Goal: Information Seeking & Learning: Learn about a topic

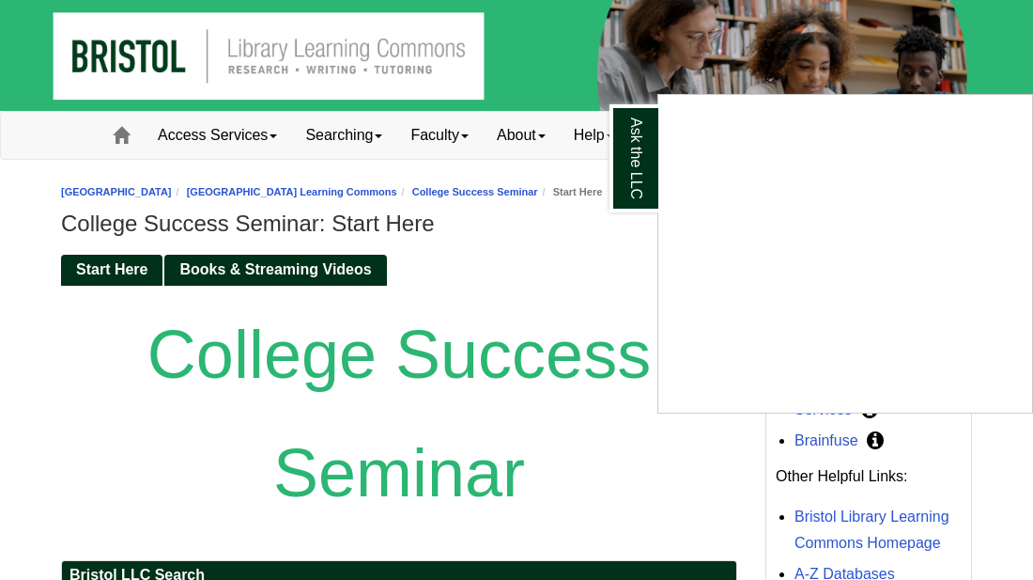
click at [224, 183] on div "Ask the LLC" at bounding box center [516, 290] width 1033 height 580
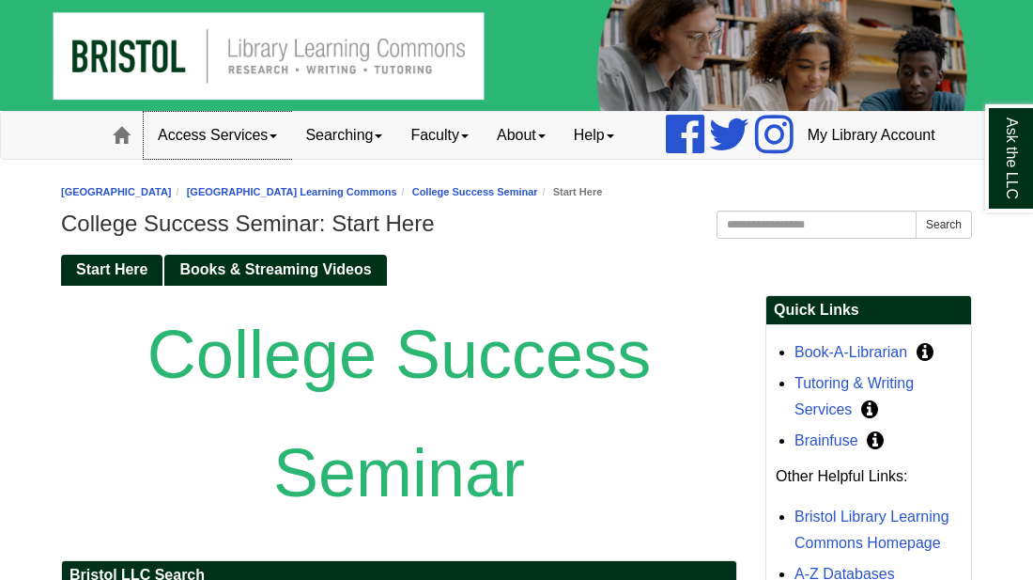
click at [270, 138] on span at bounding box center [274, 136] width 8 height 4
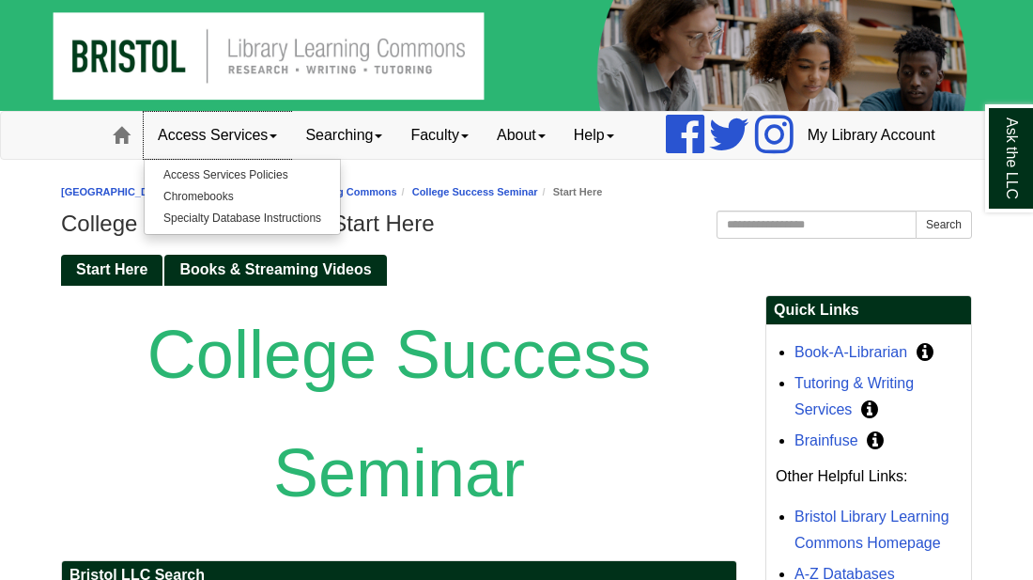
click at [270, 138] on span at bounding box center [274, 136] width 8 height 4
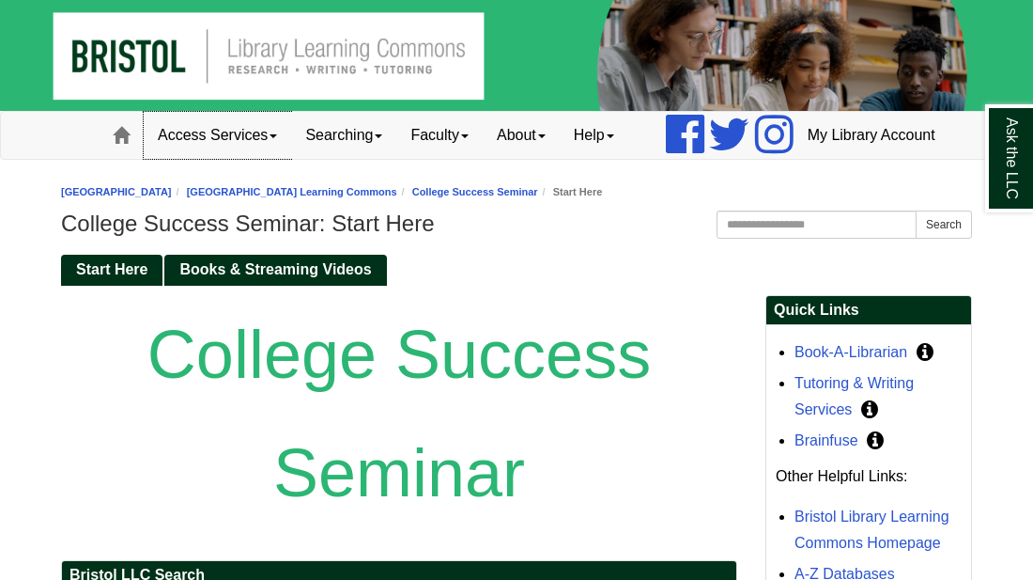
click at [270, 138] on span at bounding box center [274, 136] width 8 height 4
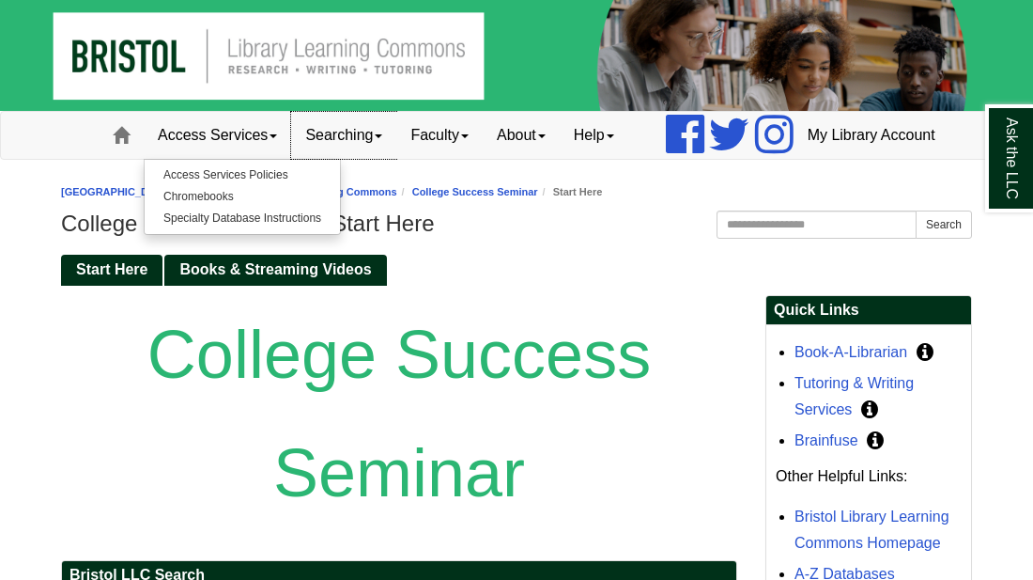
click at [327, 159] on link "Searching" at bounding box center [343, 135] width 105 height 47
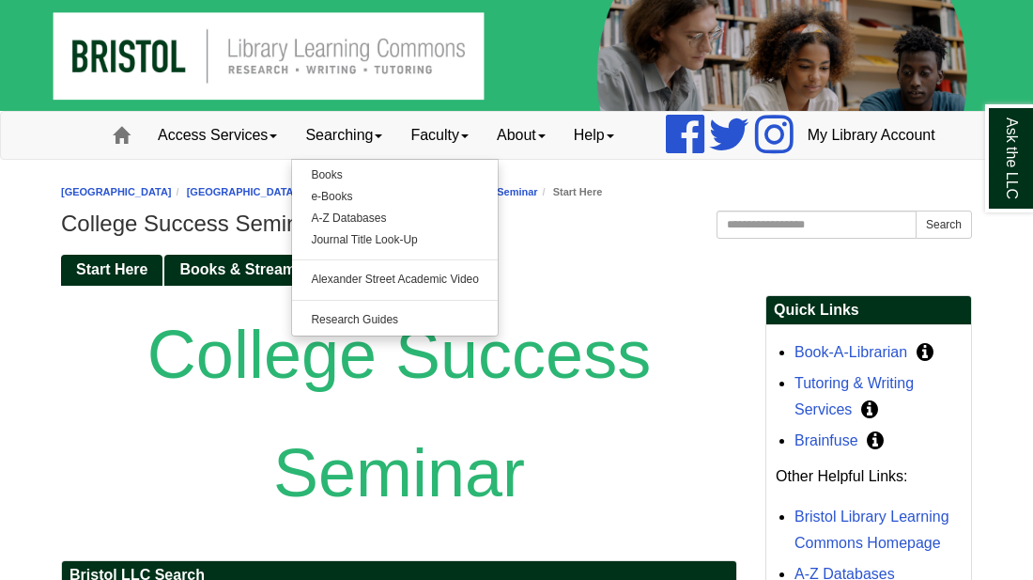
click at [583, 237] on h1 "College Success Seminar: Start Here" at bounding box center [516, 223] width 911 height 26
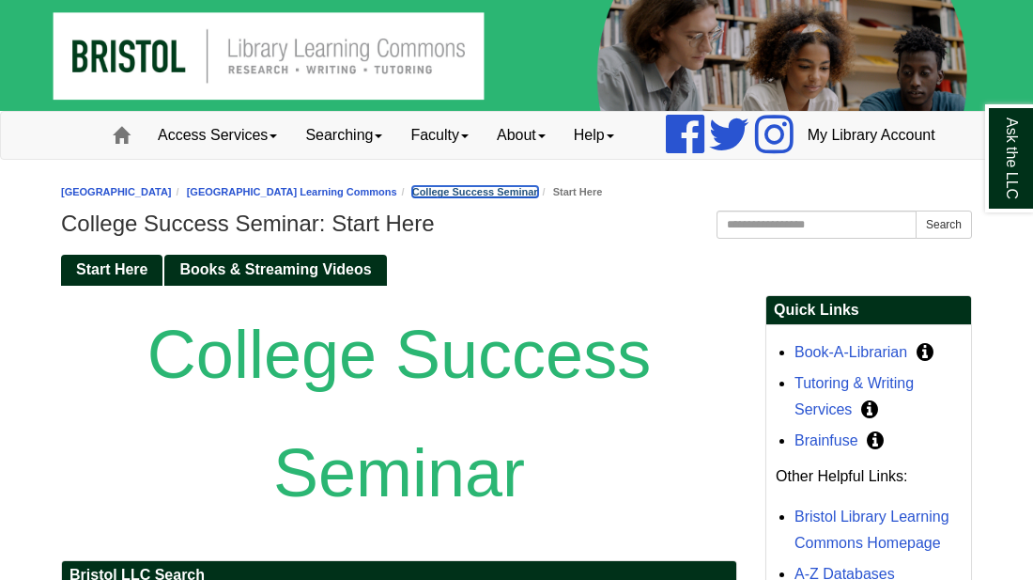
click at [538, 197] on link "College Success Seminar" at bounding box center [475, 191] width 126 height 11
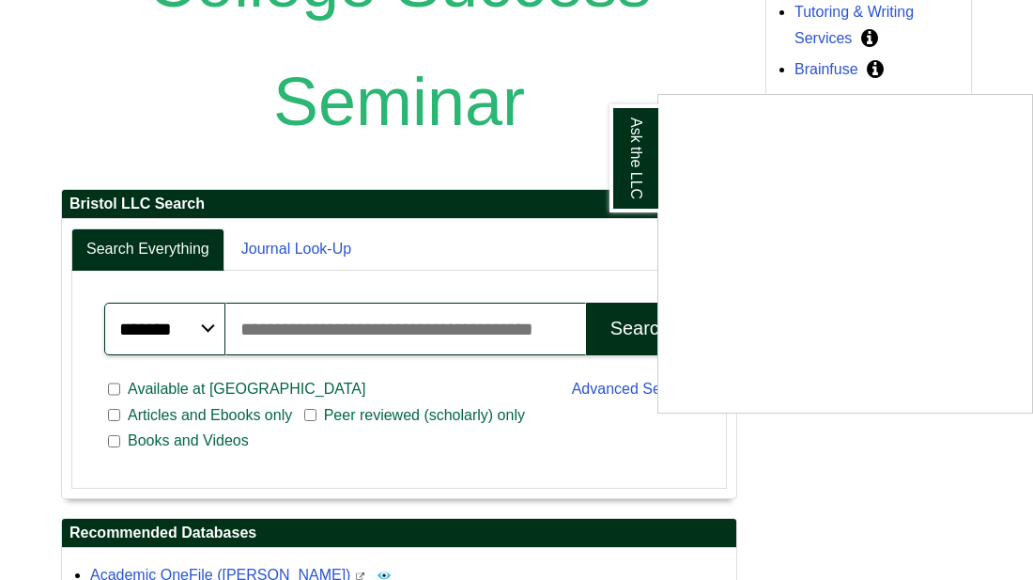
scroll to position [376, 0]
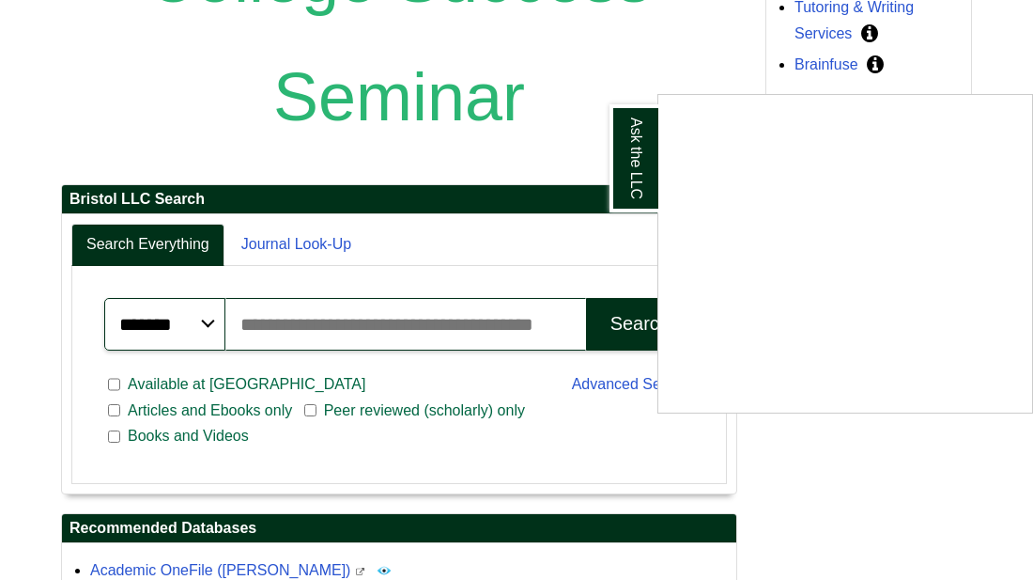
click at [271, 430] on div "Ask the LLC" at bounding box center [516, 290] width 1033 height 580
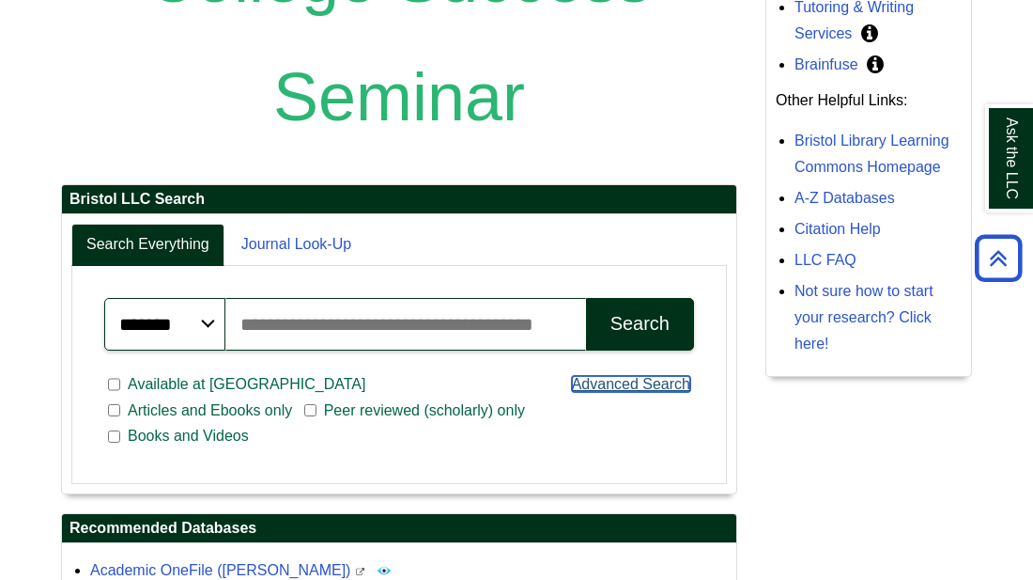
click at [596, 392] on link "Advanced Search" at bounding box center [631, 384] width 118 height 16
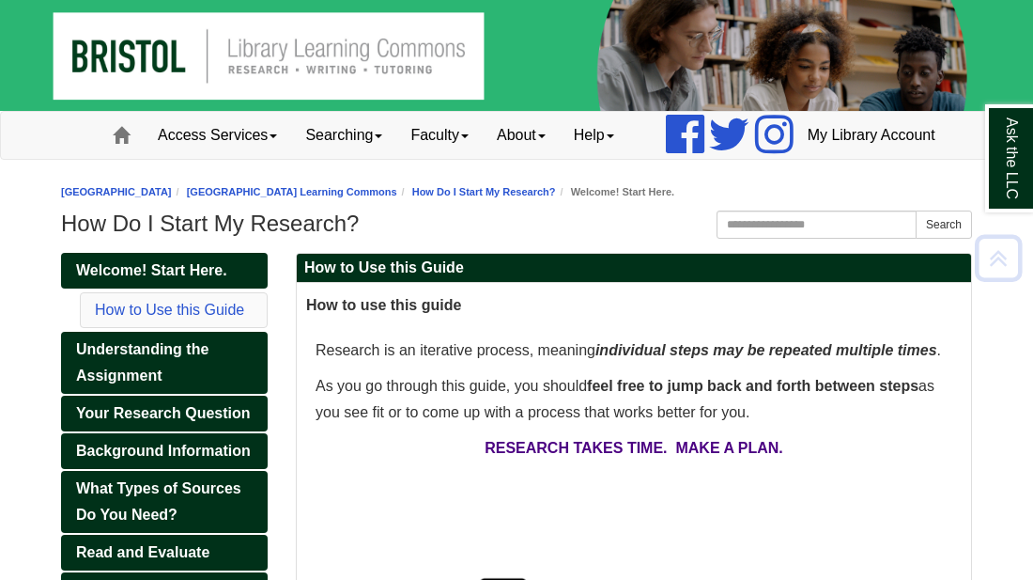
scroll to position [714, 0]
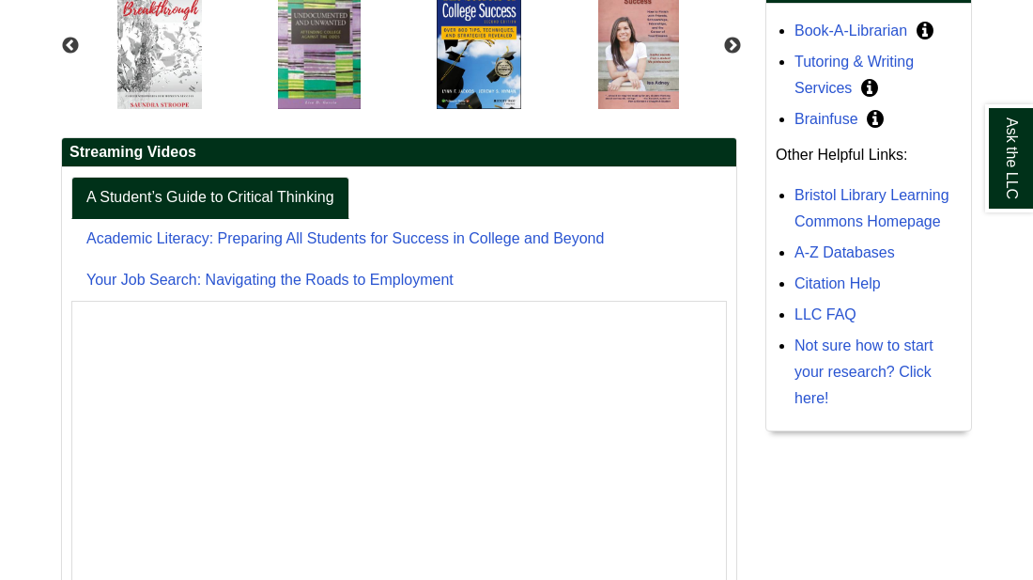
scroll to position [274, 0]
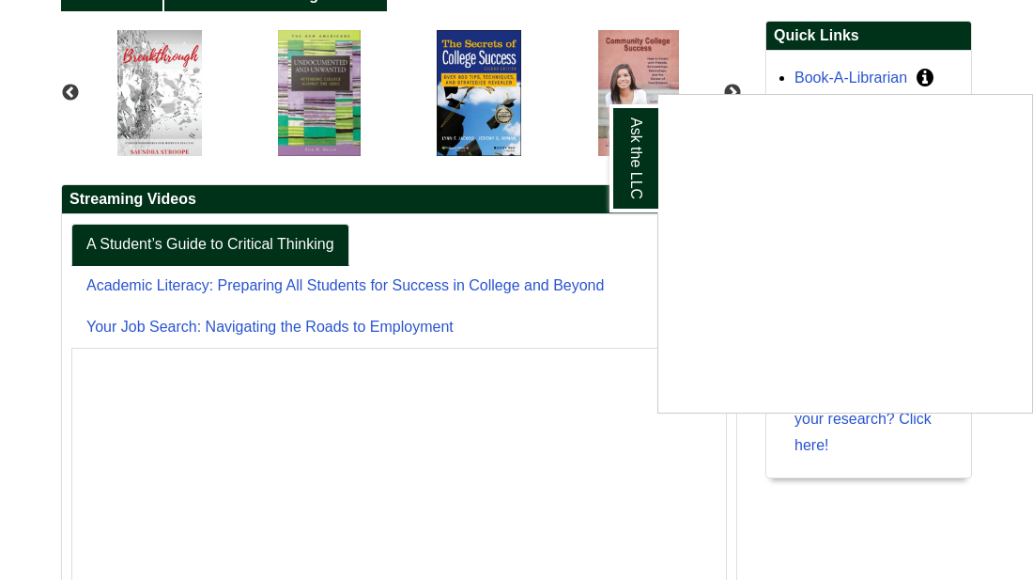
click at [240, 248] on div "Ask the LLC" at bounding box center [516, 290] width 1033 height 580
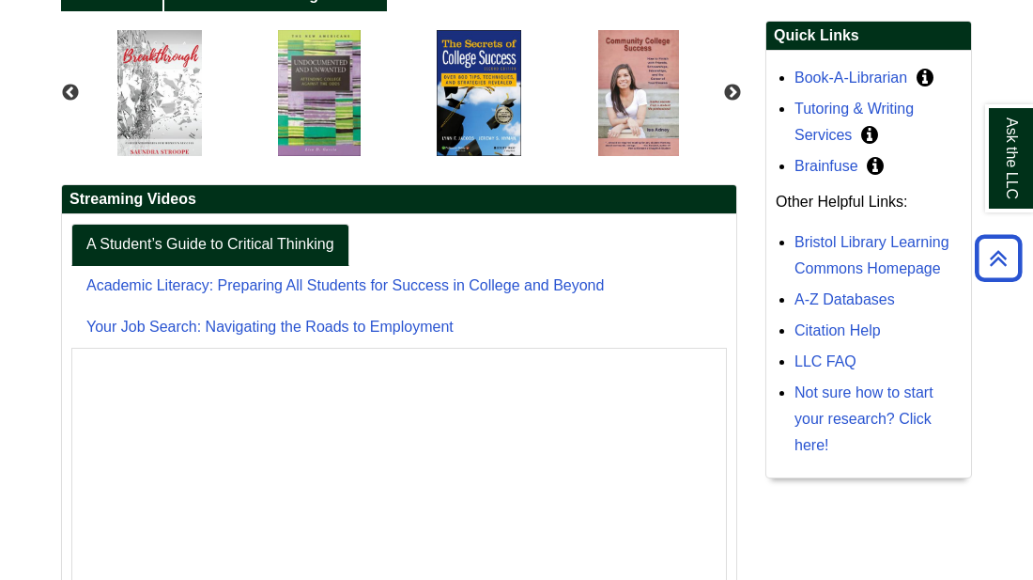
click at [240, 214] on h2 "Streaming Videos" at bounding box center [399, 199] width 674 height 29
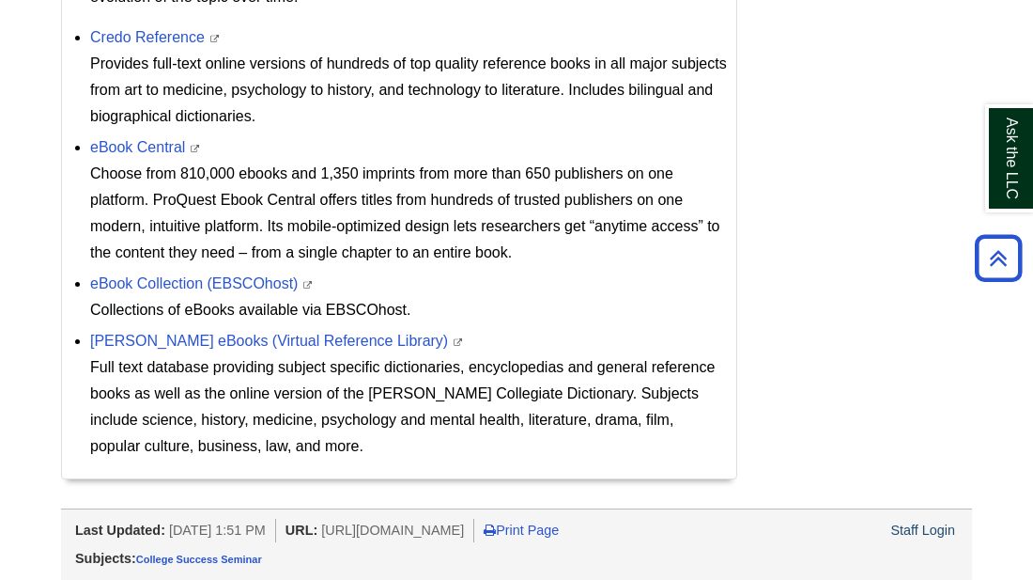
scroll to position [1439, 0]
click at [125, 291] on link "eBook Collection (EBSCOhost)" at bounding box center [194, 283] width 208 height 16
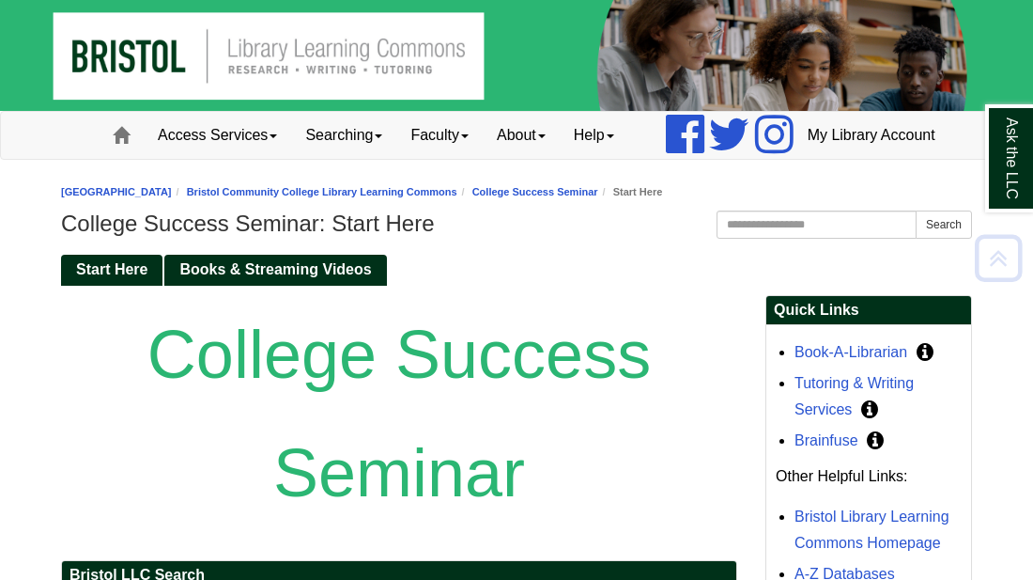
scroll to position [240, 0]
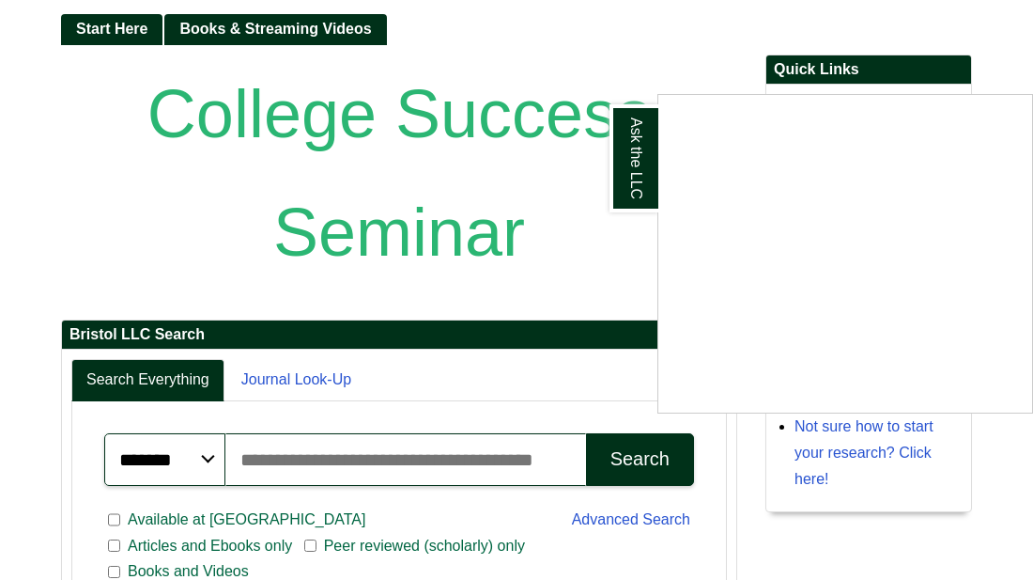
click at [312, 486] on input "Search articles, books, journals & more" at bounding box center [405, 459] width 361 height 53
type input "**********"
click at [616, 470] on div "Search" at bounding box center [640, 459] width 59 height 22
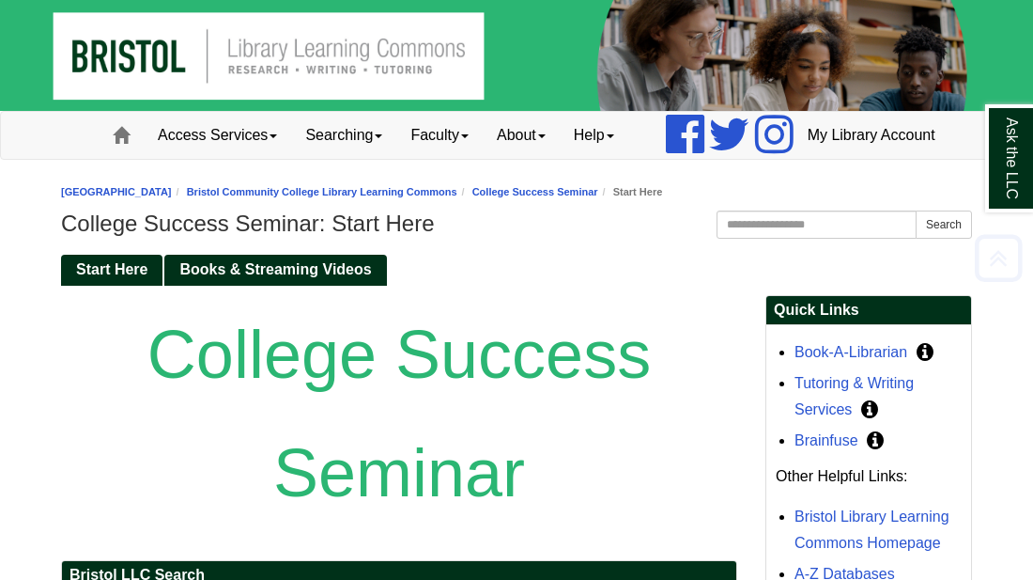
scroll to position [240, 0]
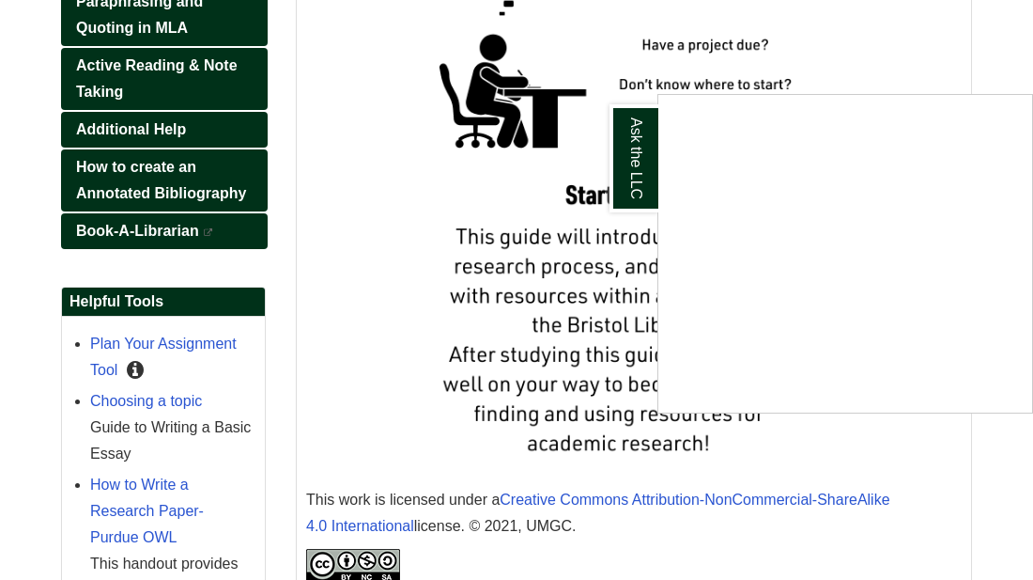
scroll to position [621, 0]
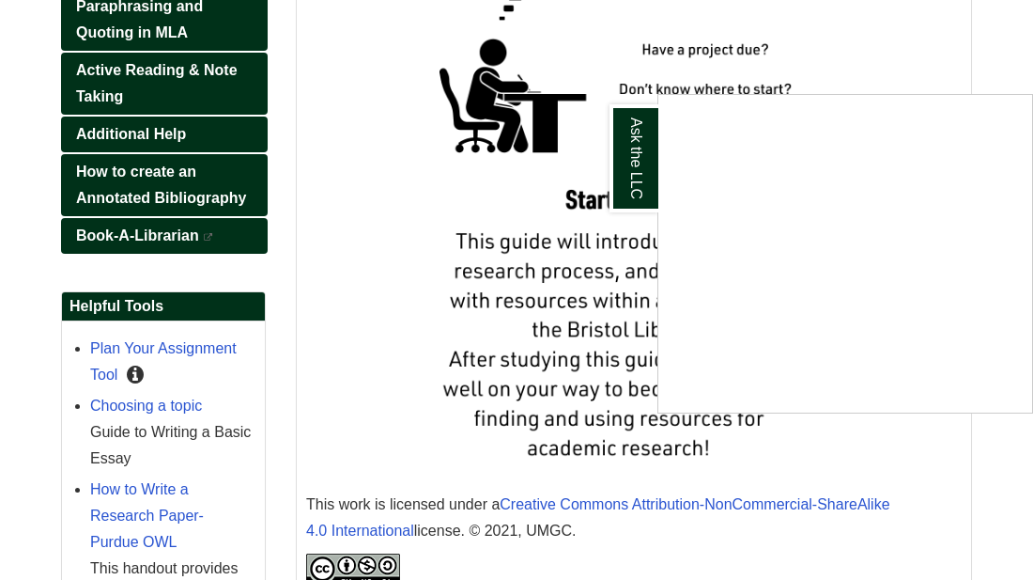
click at [139, 173] on div "Ask the LLC" at bounding box center [516, 290] width 1033 height 580
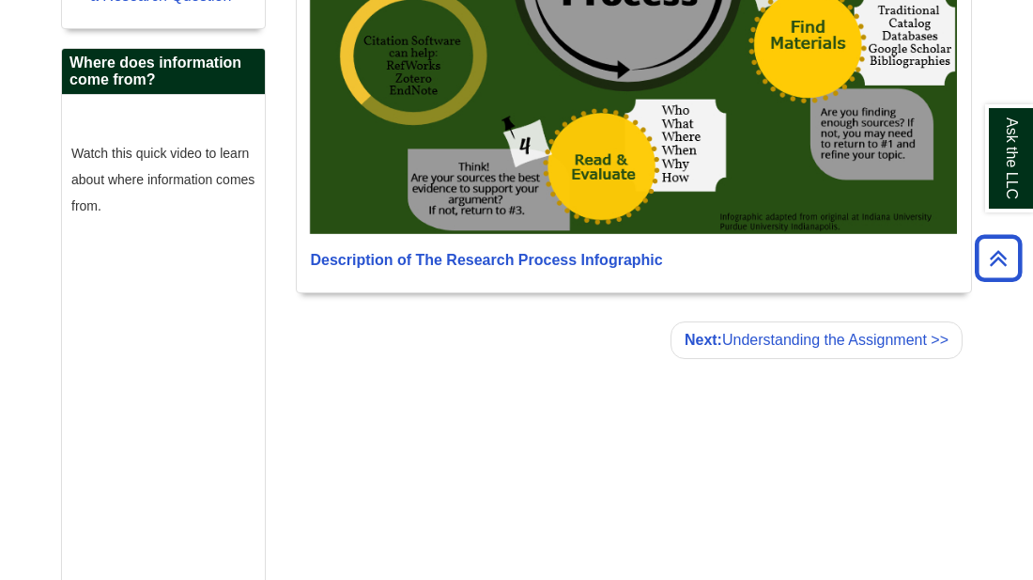
scroll to position [1485, 0]
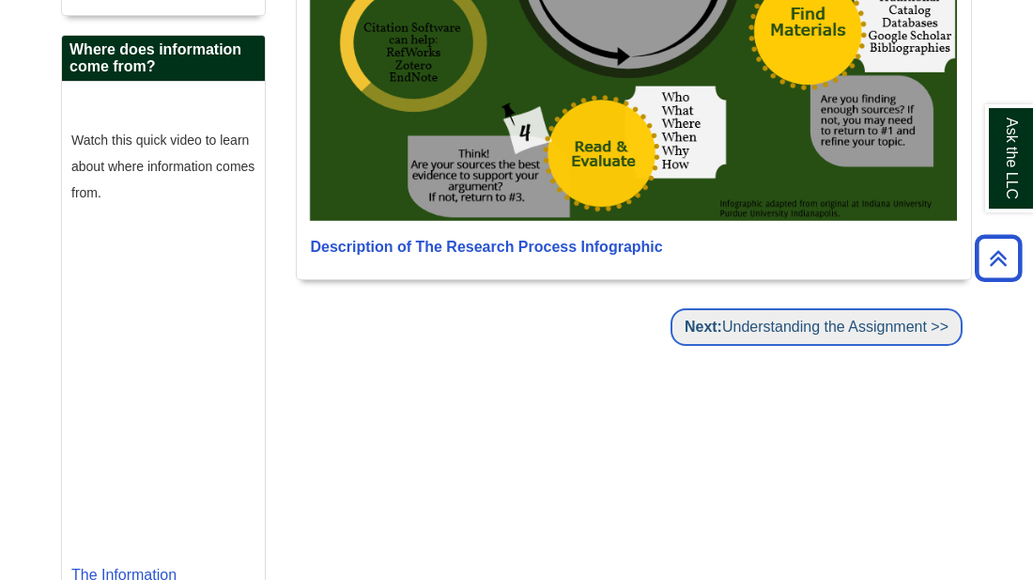
click at [937, 346] on link "Next: Understanding the Assignment >>" at bounding box center [817, 327] width 292 height 38
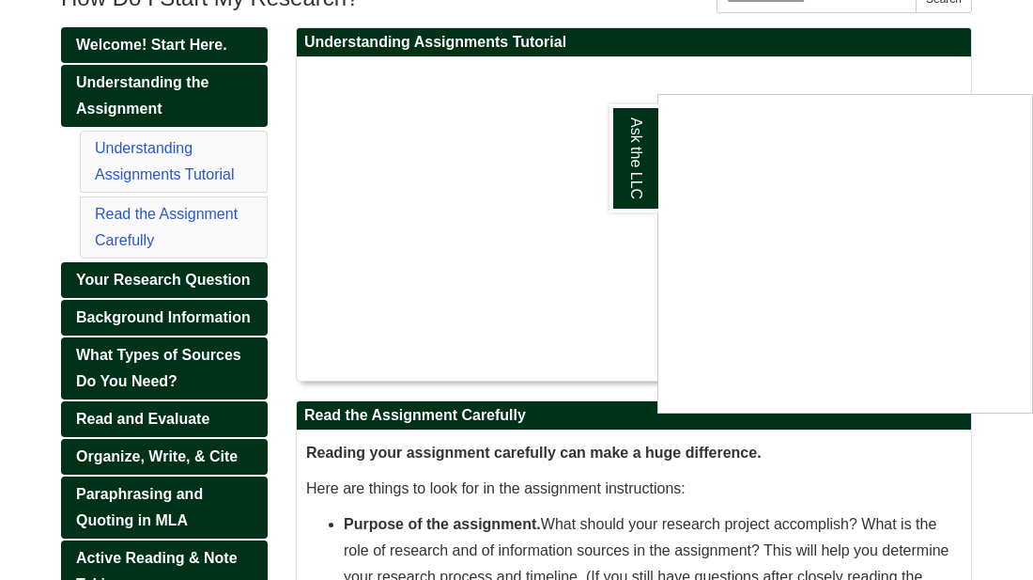
scroll to position [263, 0]
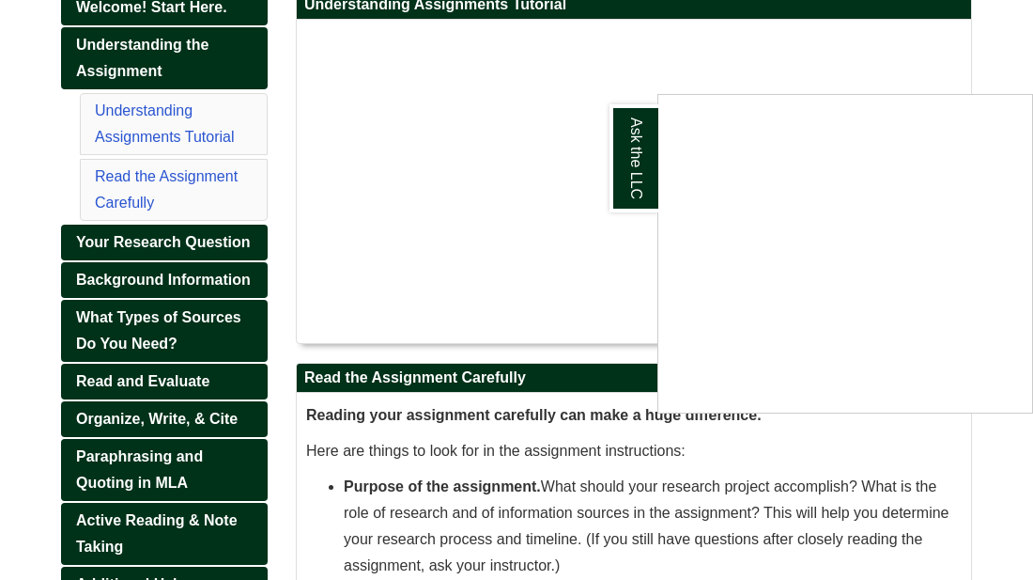
click at [243, 394] on div "Ask the LLC" at bounding box center [516, 290] width 1033 height 580
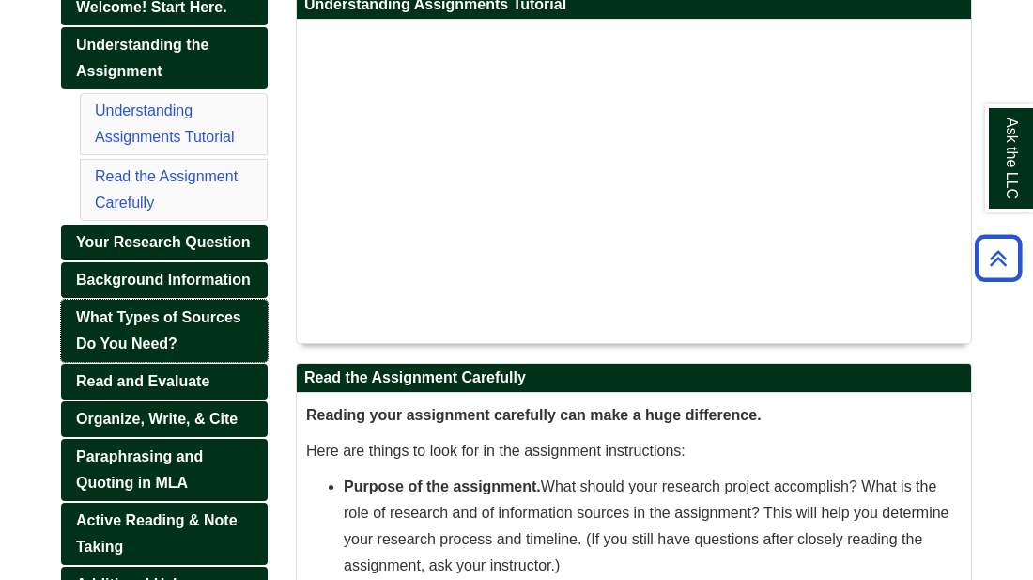
click at [243, 362] on link "What Types of Sources Do You Need?" at bounding box center [164, 331] width 207 height 62
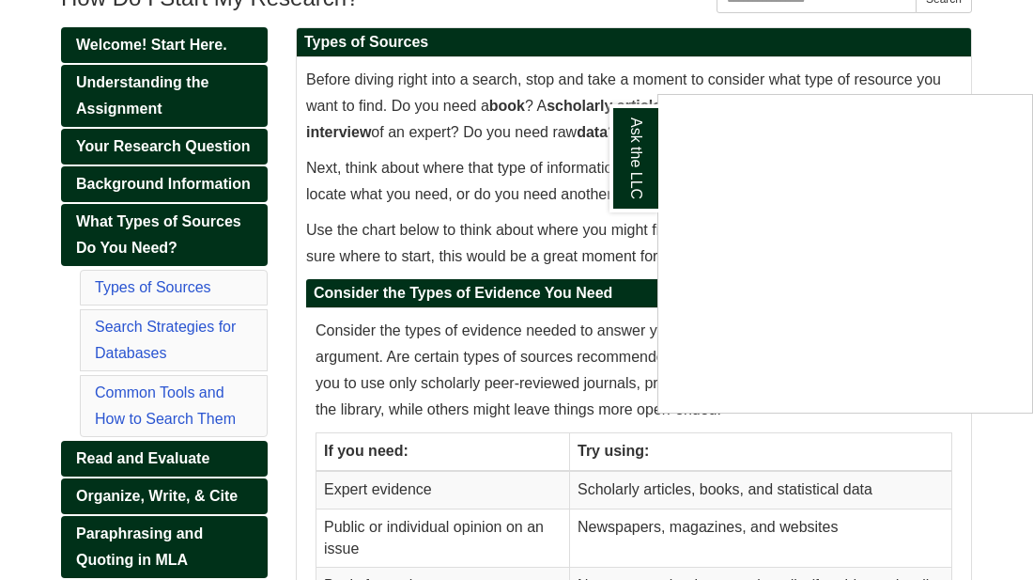
scroll to position [263, 0]
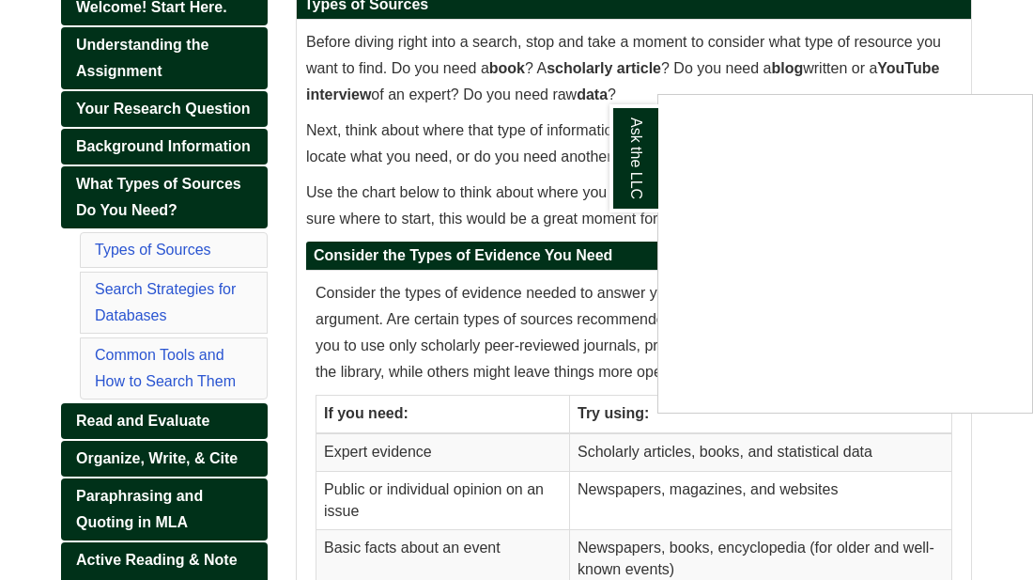
click at [174, 160] on div "Ask the LLC" at bounding box center [516, 290] width 1033 height 580
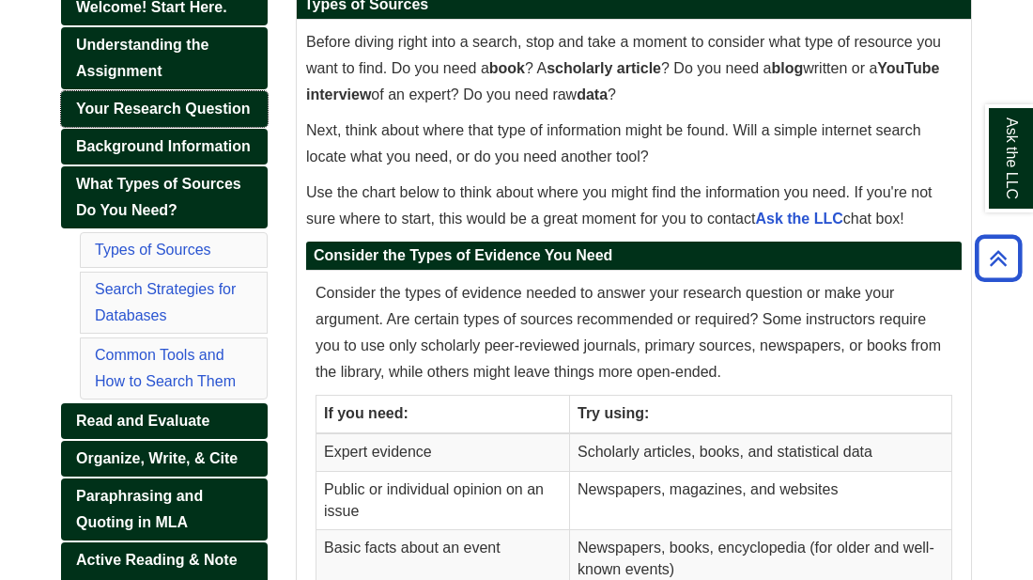
click at [174, 116] on span "Your Research Question" at bounding box center [163, 108] width 175 height 16
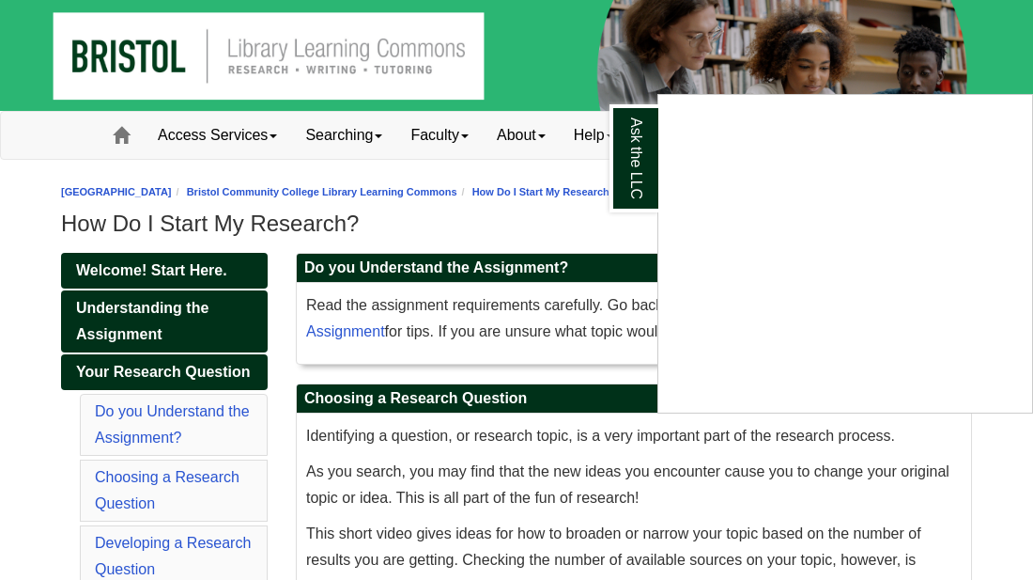
click at [228, 312] on div "Ask the LLC" at bounding box center [516, 290] width 1033 height 580
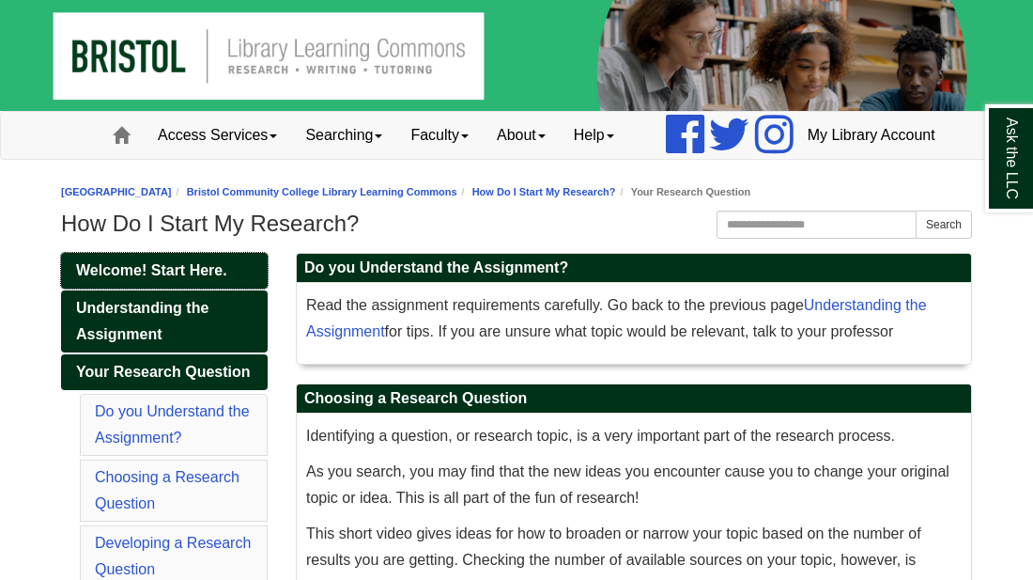
click at [228, 288] on link "Welcome! Start Here." at bounding box center [164, 271] width 207 height 36
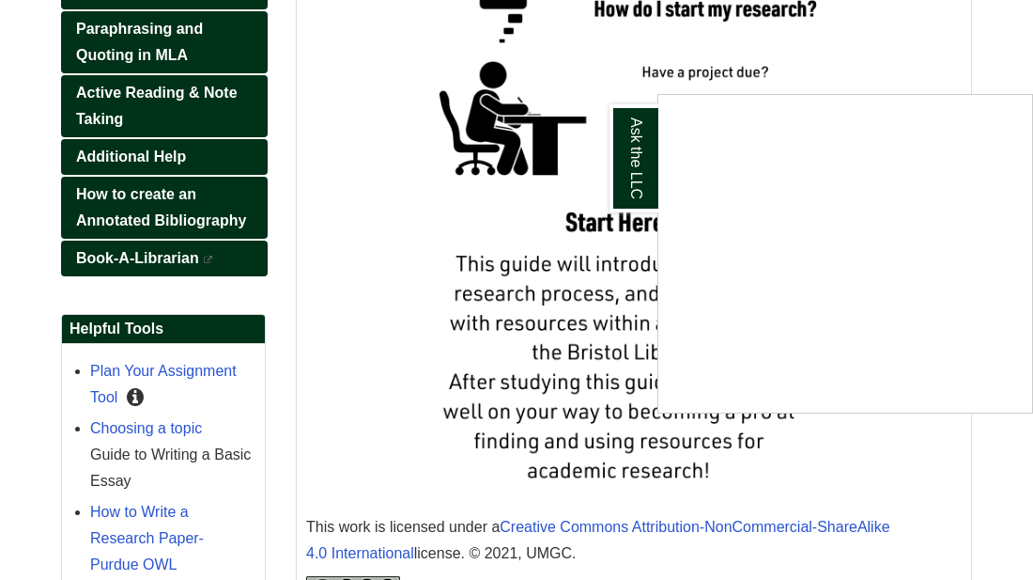
scroll to position [601, 0]
